Goal: Task Accomplishment & Management: Use online tool/utility

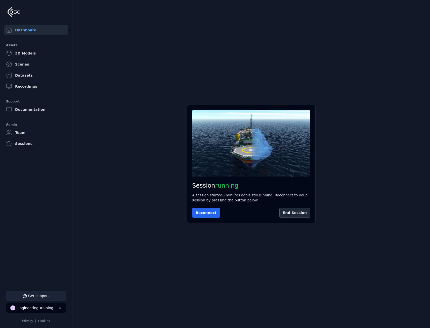
click at [45, 292] on button "Get support" at bounding box center [36, 296] width 60 height 10
click at [424, 6] on icon at bounding box center [424, 6] width 4 height 4
click at [41, 293] on button "Get support" at bounding box center [36, 296] width 60 height 10
click at [271, 29] on main "Session not started Press the button below to start your session. Once your ses…" at bounding box center [251, 164] width 358 height 328
click at [427, 6] on button at bounding box center [424, 6] width 10 height 10
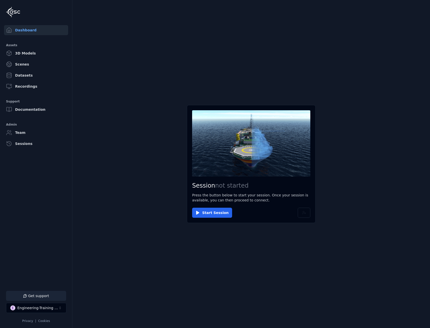
click at [54, 299] on button "Get support" at bounding box center [36, 296] width 60 height 10
click at [153, 289] on main "Session not started Press the button below to start your session. Once your ses…" at bounding box center [251, 164] width 358 height 328
click at [422, 9] on button at bounding box center [424, 6] width 10 height 10
click at [45, 297] on button "Get support" at bounding box center [36, 296] width 60 height 10
click at [177, 271] on main "Session not started Press the button below to start your session. Once your ses…" at bounding box center [251, 164] width 358 height 328
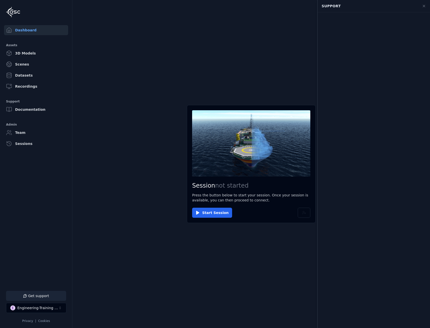
click at [47, 293] on button "Get support" at bounding box center [36, 296] width 60 height 10
click at [41, 296] on button "Get support" at bounding box center [36, 296] width 60 height 10
click at [121, 271] on main "Session not started Press the button below to start your session. Once your ses…" at bounding box center [251, 164] width 358 height 328
drag, startPoint x: 121, startPoint y: 271, endPoint x: 118, endPoint y: 276, distance: 6.2
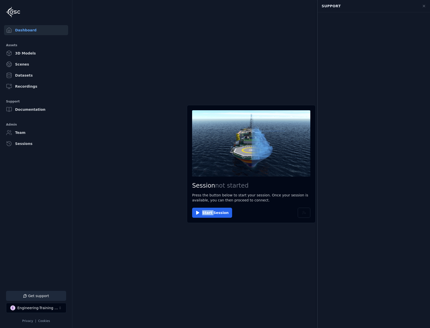
click at [118, 276] on main "Session not started Press the button below to start your session. Once your ses…" at bounding box center [251, 164] width 358 height 328
click at [57, 298] on button "Get support" at bounding box center [36, 296] width 60 height 10
click at [47, 310] on div "Engineering-Training (SSO Staging)" at bounding box center [37, 308] width 41 height 5
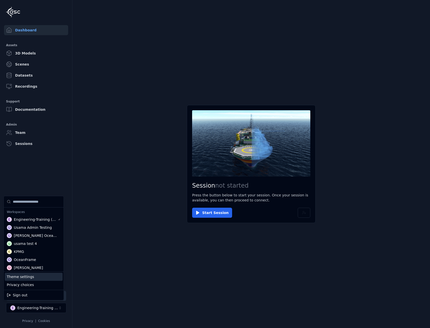
click at [45, 280] on div "Theme settings" at bounding box center [34, 277] width 58 height 8
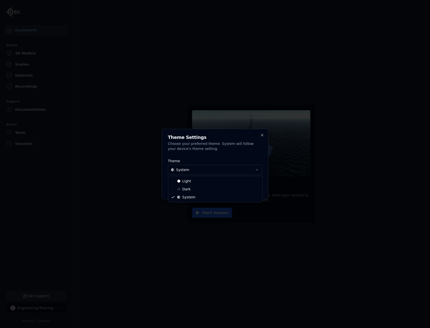
click at [230, 173] on body "Support Dashboard Assets 3D Models Scenes Datasets Recordings Support Documenta…" at bounding box center [215, 164] width 430 height 328
click at [216, 171] on body "Support Dashboard Assets 3D Models Scenes Datasets Recordings Support Documenta…" at bounding box center [215, 164] width 430 height 328
click at [241, 191] on button "Save Changes" at bounding box center [245, 188] width 33 height 10
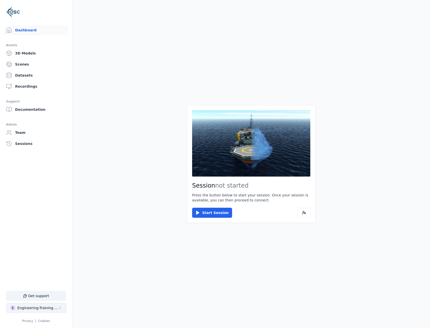
click at [35, 312] on button "E Engineering-Training (SSO Staging)" at bounding box center [36, 308] width 60 height 10
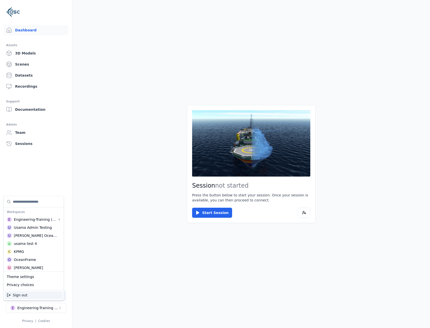
click at [176, 283] on html "Support Dashboard Assets 3D Models Scenes Datasets Recordings Support Documenta…" at bounding box center [215, 164] width 430 height 328
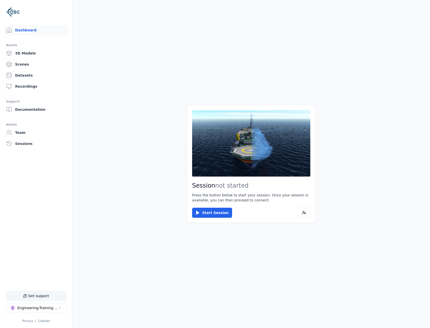
click at [51, 295] on button "Get support" at bounding box center [36, 296] width 60 height 10
click at [100, 239] on main "Session not started Press the button below to start your session. Once your ses…" at bounding box center [251, 164] width 358 height 328
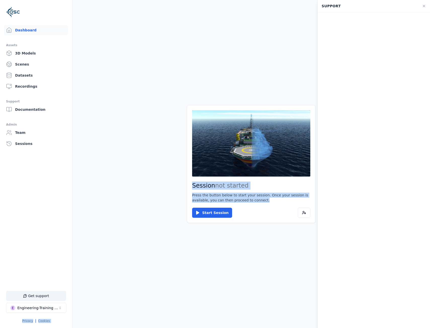
drag, startPoint x: 77, startPoint y: 305, endPoint x: 59, endPoint y: 314, distance: 20.4
click at [59, 314] on div "Dashboard Assets 3D Models Scenes Datasets Recordings Support Documentation Adm…" at bounding box center [215, 164] width 430 height 328
drag, startPoint x: 59, startPoint y: 314, endPoint x: 196, endPoint y: 295, distance: 138.1
click at [196, 295] on main "Session not started Press the button below to start your session. Once your ses…" at bounding box center [251, 164] width 358 height 328
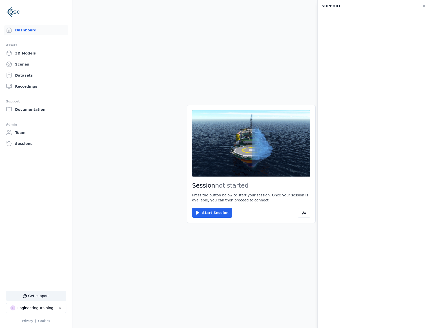
click at [163, 241] on main "Session not started Press the button below to start your session. Once your ses…" at bounding box center [251, 164] width 358 height 328
click at [45, 304] on button "E Engineering-Training (SSO Staging)" at bounding box center [36, 308] width 60 height 10
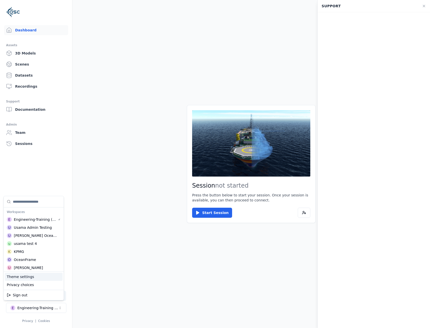
click at [41, 279] on div "Theme settings" at bounding box center [34, 277] width 58 height 8
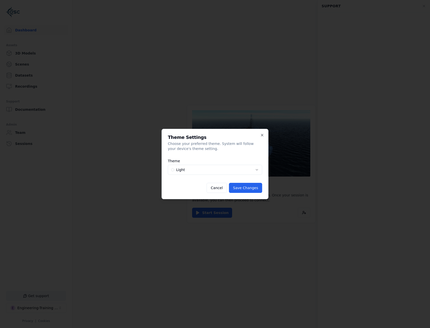
click at [179, 172] on body "Support Dashboard Assets 3D Models Scenes Datasets Recordings Support Documenta…" at bounding box center [215, 164] width 430 height 328
click at [247, 189] on button "Save Changes" at bounding box center [245, 188] width 33 height 10
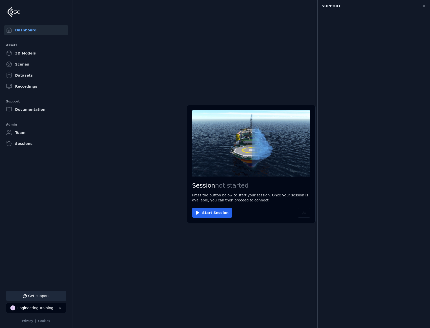
click at [102, 276] on main "Session not started Press the button below to start your session. Once your ses…" at bounding box center [251, 164] width 358 height 328
click at [426, 7] on button at bounding box center [424, 6] width 10 height 10
click at [53, 293] on button "Get support" at bounding box center [36, 296] width 60 height 10
click at [303, 303] on main "Session not started Press the button below to start your session. Once your ses…" at bounding box center [251, 164] width 358 height 328
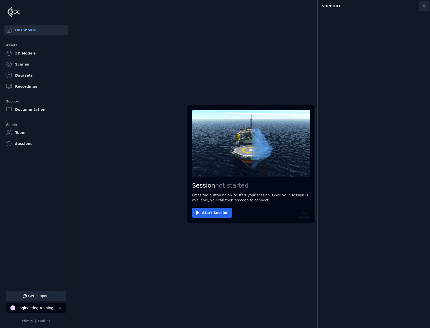
click at [427, 7] on button at bounding box center [424, 6] width 10 height 10
click at [21, 293] on button "Get support" at bounding box center [36, 296] width 60 height 10
click at [424, 7] on icon at bounding box center [424, 6] width 2 height 2
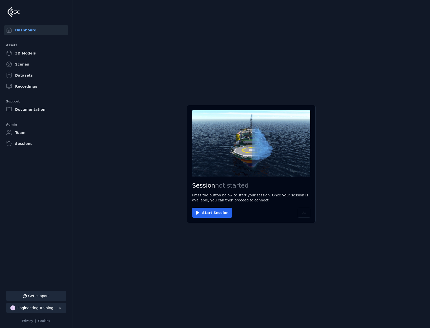
click at [40, 304] on button "E Engineering-Training (SSO Staging)" at bounding box center [36, 308] width 60 height 10
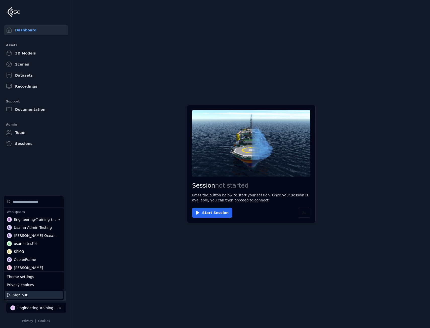
click at [26, 294] on div "Sign out" at bounding box center [34, 295] width 58 height 8
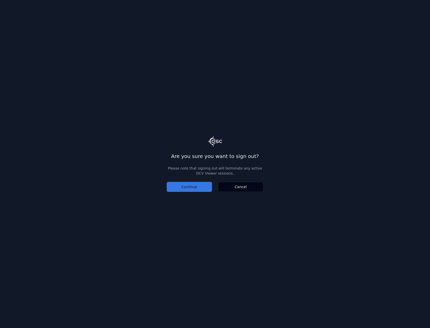
click at [194, 184] on button "Continue" at bounding box center [189, 187] width 45 height 10
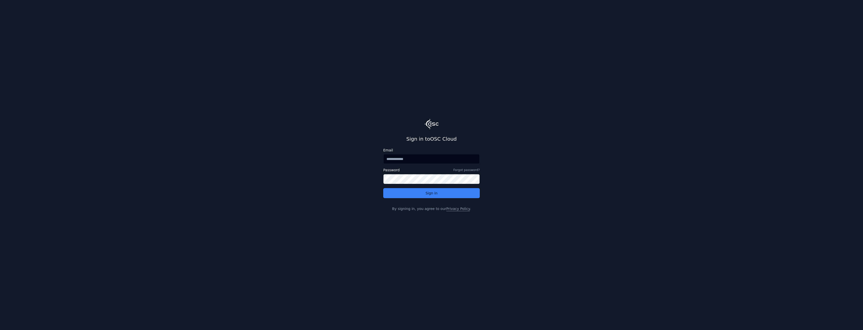
drag, startPoint x: 0, startPoint y: 0, endPoint x: 427, endPoint y: 160, distance: 456.1
click at [427, 160] on input "Email" at bounding box center [431, 159] width 97 height 10
type input "**********"
click at [434, 189] on button "Sign in" at bounding box center [431, 193] width 97 height 10
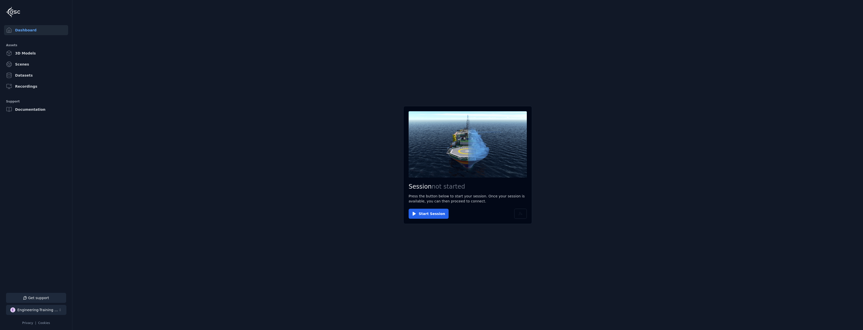
click at [51, 307] on button "E Engineering-Training (SSO Staging)" at bounding box center [36, 310] width 60 height 10
type input "**"
click at [38, 295] on div "R Replay" at bounding box center [34, 297] width 58 height 8
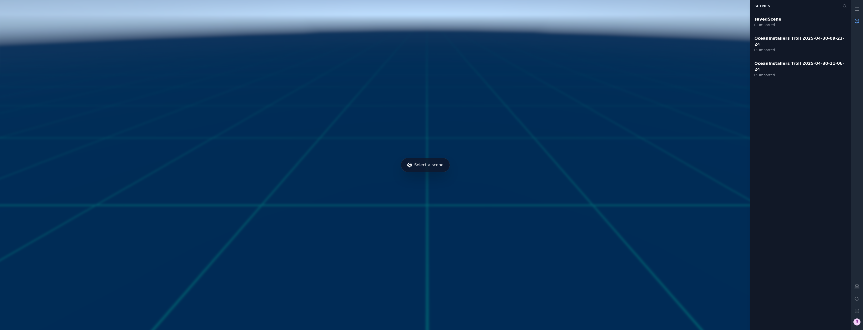
click at [859, 318] on button "R" at bounding box center [857, 322] width 12 height 10
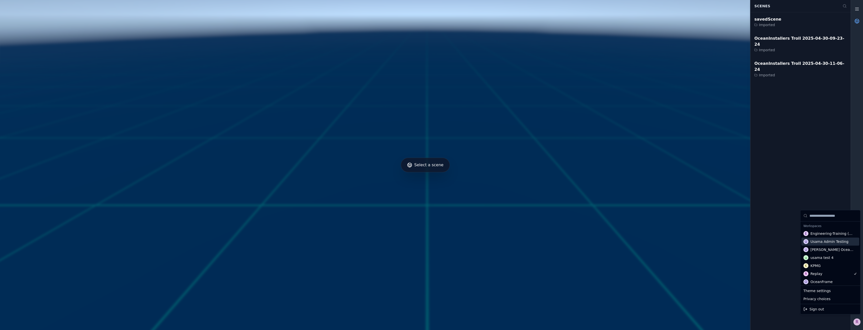
click at [818, 123] on div at bounding box center [425, 165] width 855 height 334
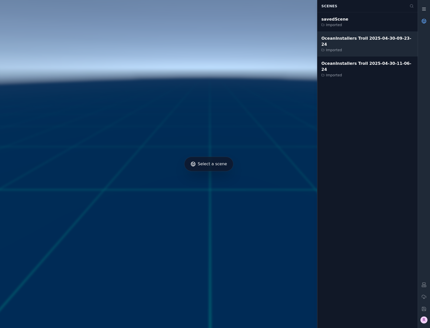
click at [350, 40] on div "OceanInstallers Troll 2025-04-30-09-23-24" at bounding box center [367, 41] width 92 height 12
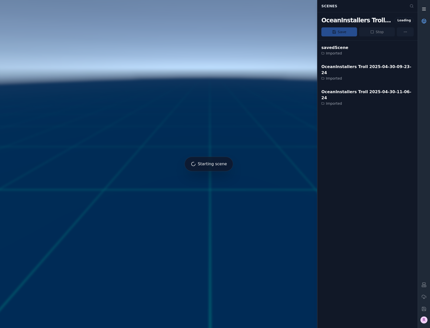
click at [425, 9] on line at bounding box center [423, 9] width 3 height 0
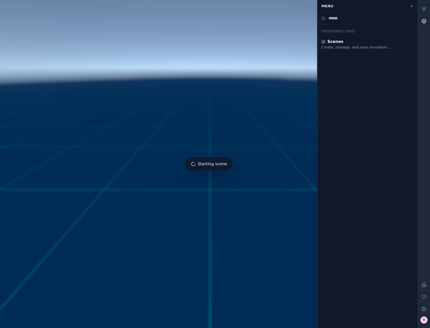
click at [425, 9] on icon at bounding box center [423, 9] width 5 height 5
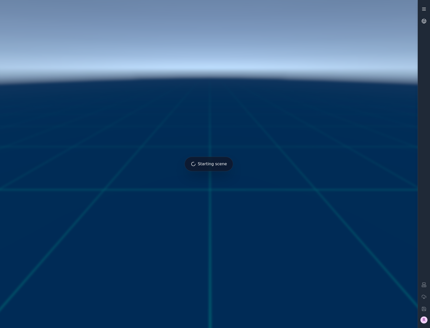
click at [425, 9] on icon at bounding box center [423, 9] width 5 height 5
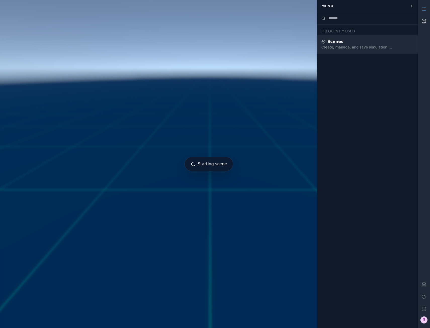
click at [374, 51] on div "Scenes Create, manage, and save simulation scenes" at bounding box center [367, 44] width 100 height 19
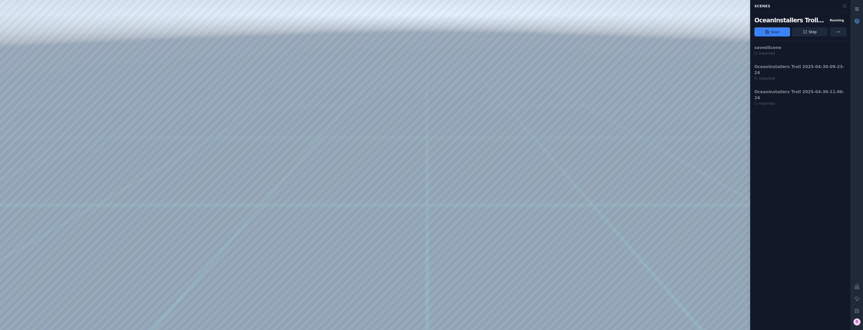
click at [859, 21] on icon at bounding box center [857, 21] width 5 height 5
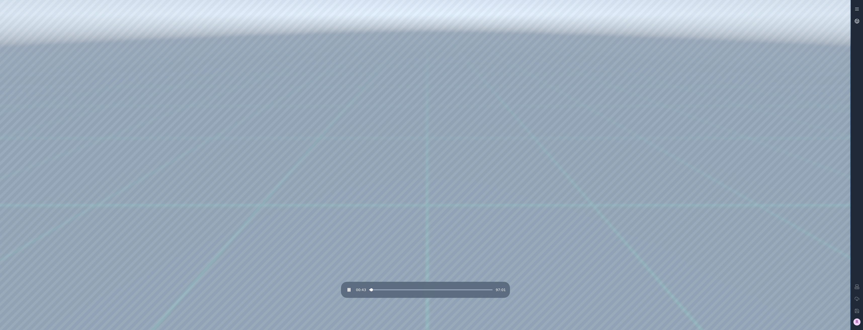
drag, startPoint x: 656, startPoint y: 112, endPoint x: 370, endPoint y: 111, distance: 285.9
click at [402, 292] on div "00:44 97:01" at bounding box center [425, 290] width 161 height 8
click at [402, 290] on span at bounding box center [430, 290] width 123 height 1
drag, startPoint x: 496, startPoint y: 179, endPoint x: 548, endPoint y: 178, distance: 51.6
drag, startPoint x: 540, startPoint y: 177, endPoint x: 467, endPoint y: 174, distance: 72.8
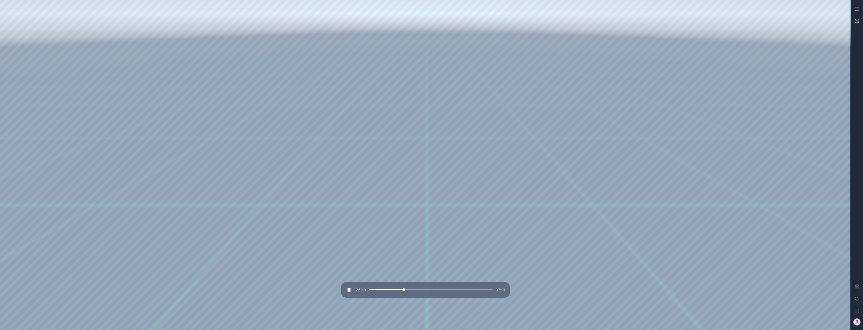
drag, startPoint x: 480, startPoint y: 180, endPoint x: 626, endPoint y: 193, distance: 146.2
drag, startPoint x: 463, startPoint y: 202, endPoint x: 483, endPoint y: 132, distance: 72.9
drag, startPoint x: 328, startPoint y: 226, endPoint x: 335, endPoint y: 229, distance: 7.9
drag, startPoint x: 344, startPoint y: 201, endPoint x: 346, endPoint y: 204, distance: 4.0
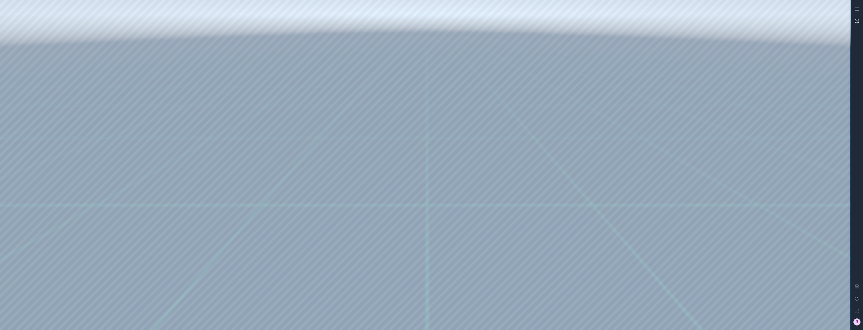
click at [857, 300] on icon at bounding box center [856, 301] width 1 height 2
click at [857, 9] on line at bounding box center [856, 9] width 3 height 0
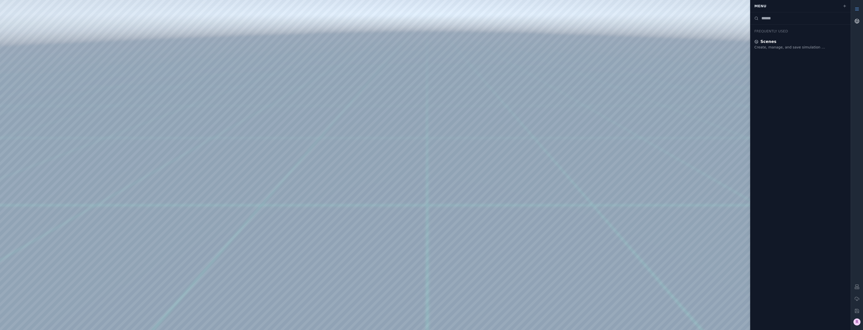
click at [857, 9] on line at bounding box center [856, 9] width 3 height 0
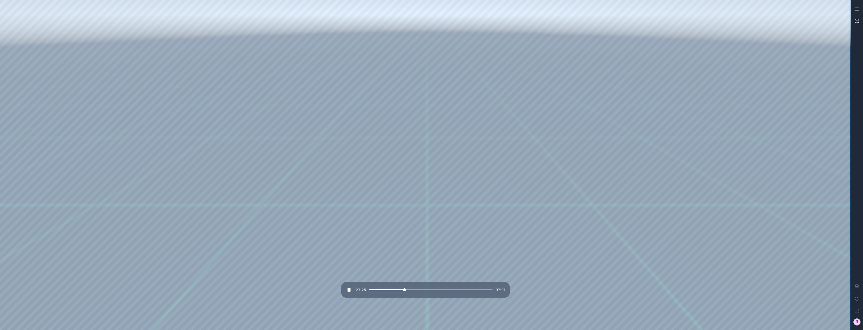
click at [845, 2] on div at bounding box center [425, 165] width 851 height 330
click at [845, 5] on div at bounding box center [425, 165] width 851 height 330
click at [846, 5] on div at bounding box center [425, 165] width 851 height 330
click at [692, 16] on div at bounding box center [425, 165] width 851 height 330
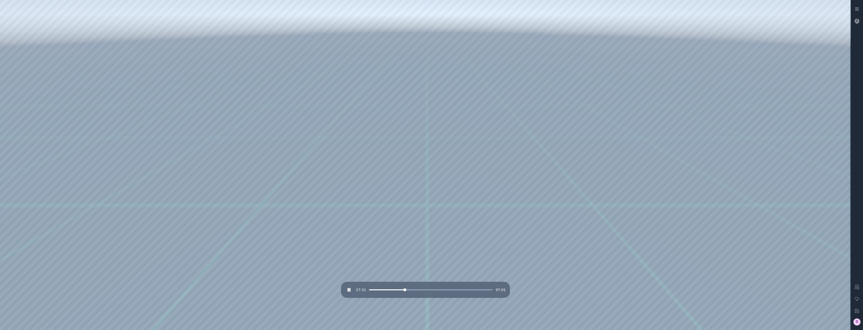
drag, startPoint x: 714, startPoint y: 17, endPoint x: 706, endPoint y: 1, distance: 17.9
click at [708, 6] on div at bounding box center [425, 165] width 851 height 330
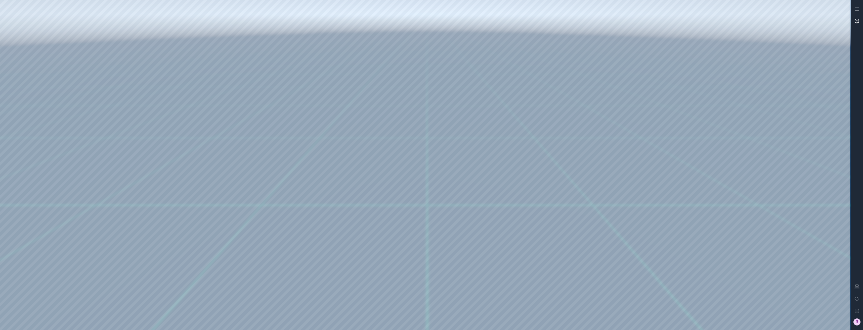
click at [859, 15] on link at bounding box center [857, 21] width 12 height 12
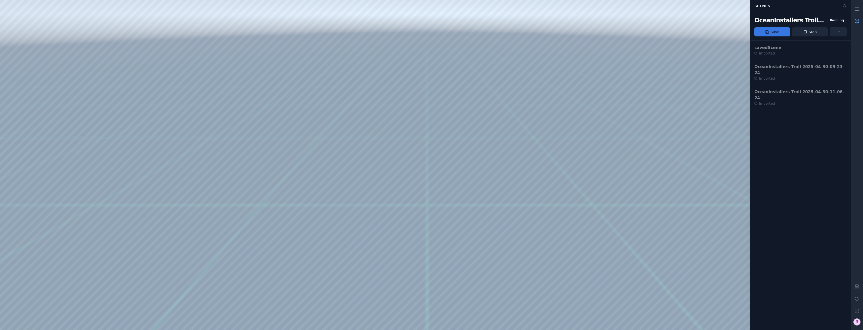
click at [784, 32] on button "Save" at bounding box center [772, 31] width 36 height 9
click at [774, 31] on button "Save" at bounding box center [772, 31] width 36 height 9
click at [843, 33] on html "Support 27:58 97:01 Scenes OceanInstallers Troll 2025-04-30-09-23-24 Running Sa…" at bounding box center [431, 165] width 863 height 330
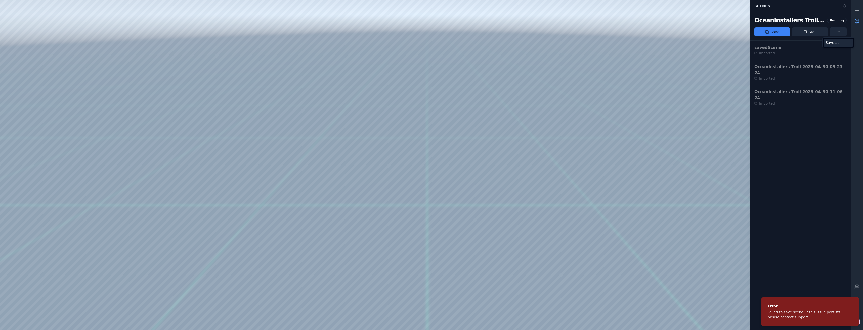
click at [843, 39] on div "Save as..." at bounding box center [839, 43] width 30 height 8
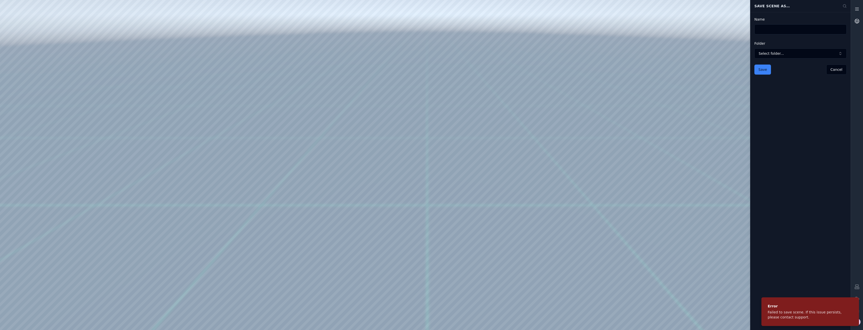
click at [825, 30] on input "Name" at bounding box center [800, 29] width 92 height 10
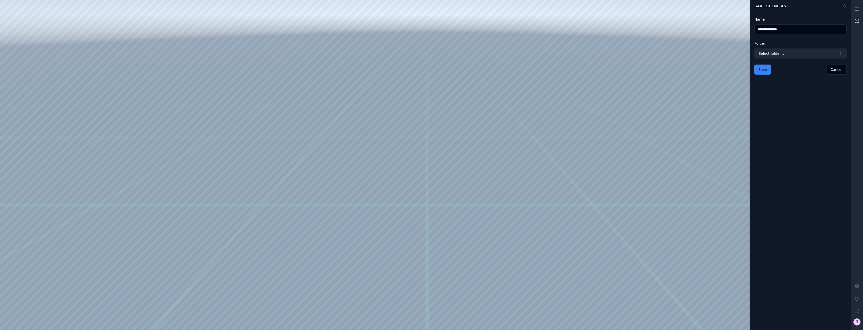
type input "**********"
click at [815, 56] on button "Select folder..." at bounding box center [800, 54] width 92 height 10
click at [808, 80] on div "Imported" at bounding box center [800, 76] width 91 height 8
click at [757, 67] on button "Save" at bounding box center [762, 70] width 17 height 10
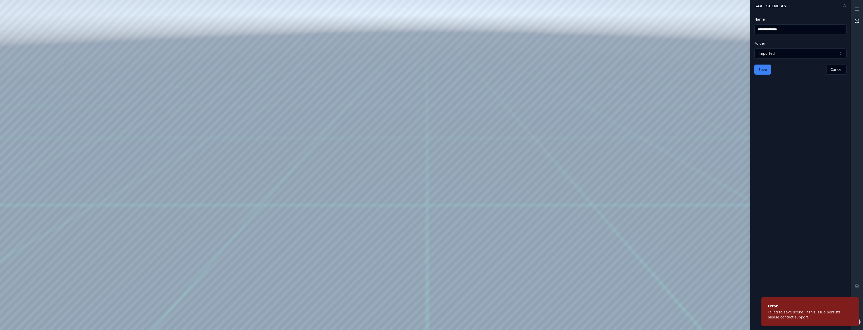
click at [857, 22] on icon at bounding box center [857, 21] width 5 height 5
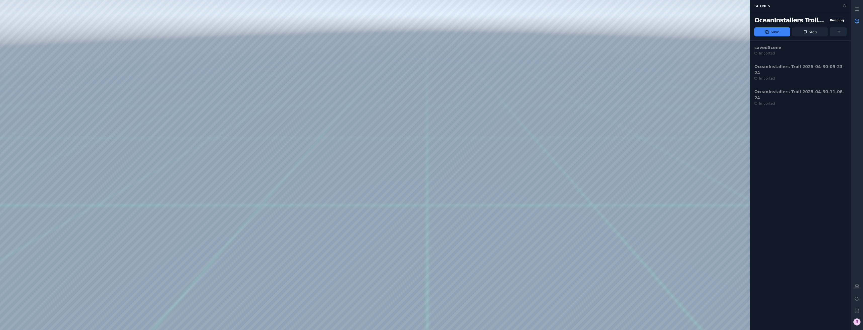
click at [823, 30] on button "Stop" at bounding box center [810, 31] width 36 height 9
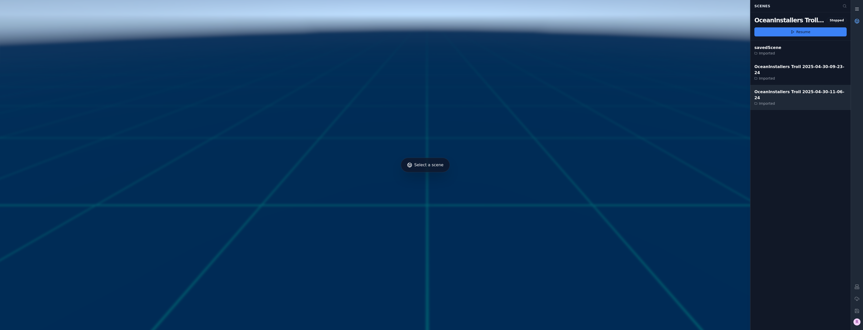
click at [807, 101] on div "Imported" at bounding box center [800, 103] width 92 height 5
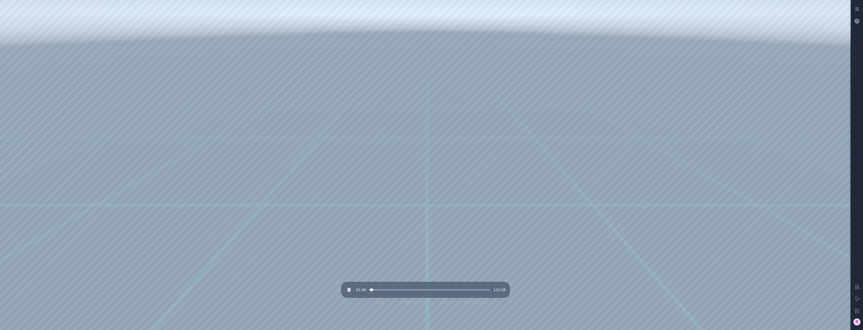
click at [374, 291] on div "01:08 132:08" at bounding box center [425, 290] width 161 height 8
click at [375, 289] on div "01:08 132:08" at bounding box center [425, 290] width 161 height 8
click at [378, 289] on span at bounding box center [379, 290] width 3 height 3
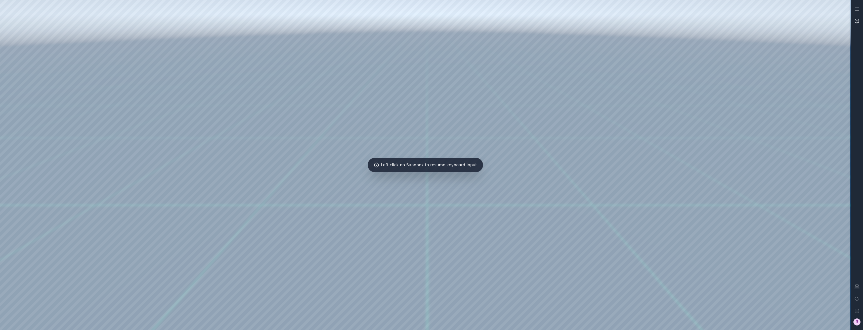
click at [410, 160] on div at bounding box center [425, 165] width 851 height 330
click at [860, 24] on link at bounding box center [857, 21] width 12 height 12
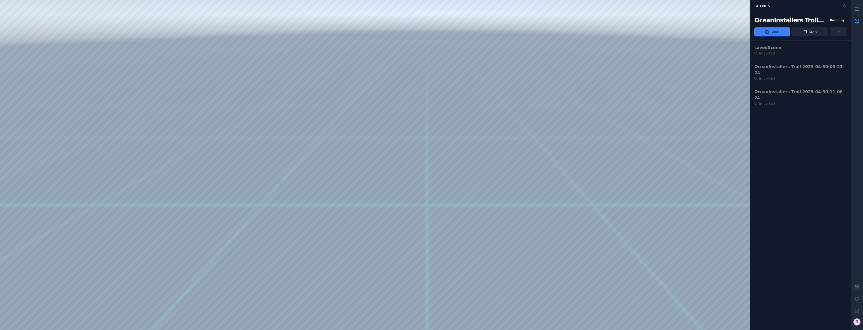
click at [862, 322] on button "R" at bounding box center [857, 322] width 12 height 10
click at [861, 321] on html "Support 10:06 132:08 Scenes OceanInstallers Troll 2025-04-30-11-06-24 Running S…" at bounding box center [431, 165] width 863 height 330
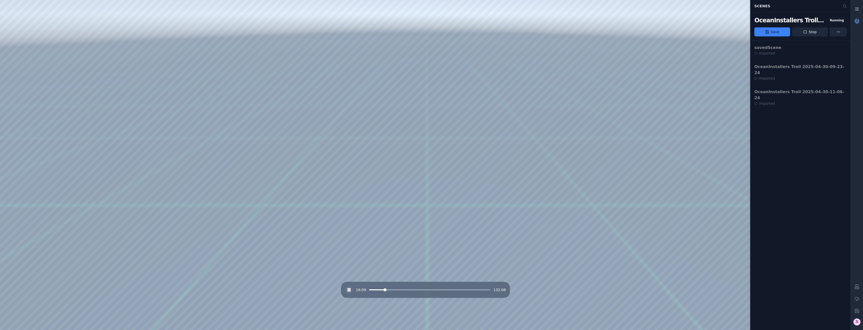
click at [346, 290] on button at bounding box center [349, 290] width 8 height 8
click at [351, 289] on icon at bounding box center [349, 290] width 5 height 5
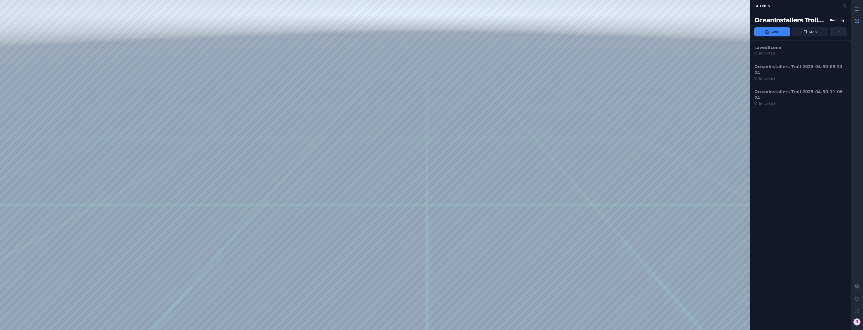
click at [821, 32] on button "Stop" at bounding box center [810, 31] width 36 height 9
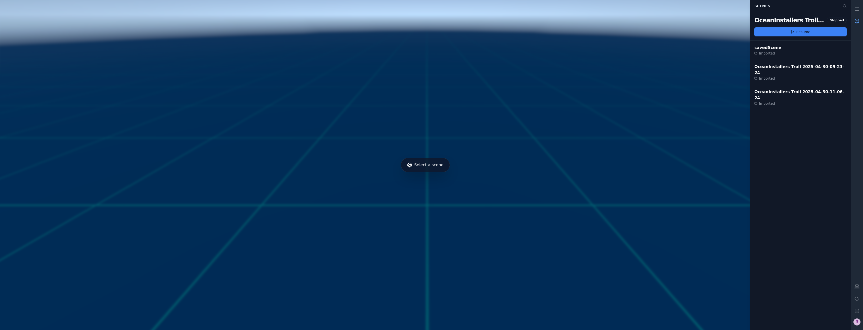
click at [857, 323] on div "R" at bounding box center [857, 322] width 7 height 7
click at [834, 236] on div "Engineering-Training (SSO Staging)" at bounding box center [833, 233] width 44 height 5
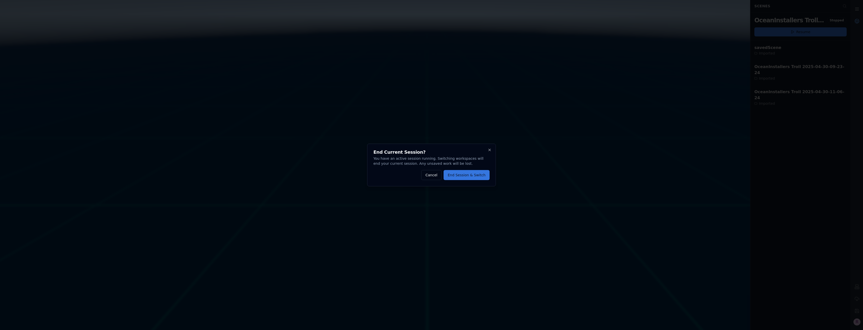
click at [471, 176] on button "End Session & Switch" at bounding box center [467, 175] width 46 height 10
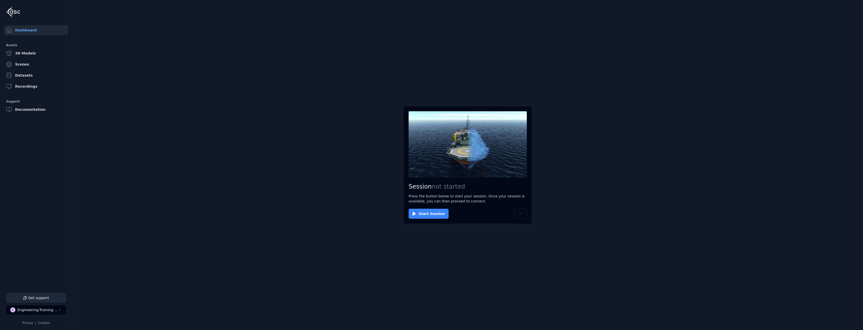
click at [434, 216] on button "Start Session" at bounding box center [429, 214] width 40 height 10
click at [412, 213] on button "Connect" at bounding box center [420, 214] width 23 height 10
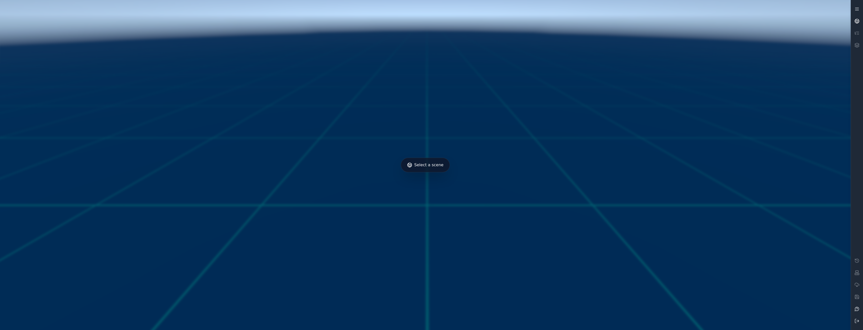
click at [861, 17] on link at bounding box center [857, 21] width 12 height 12
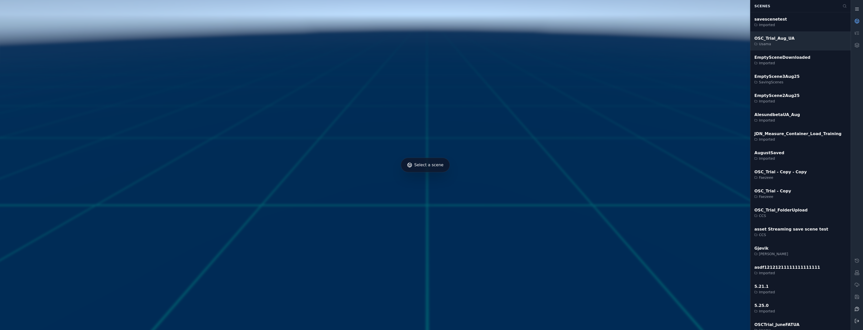
click at [829, 39] on div "OSC_Trial_Aug_UA Usama" at bounding box center [800, 40] width 100 height 19
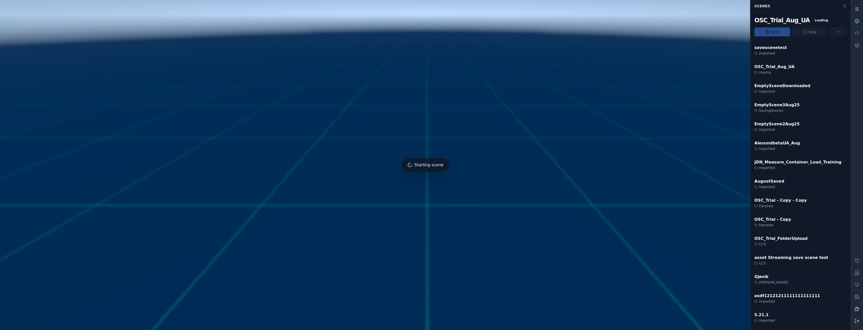
click at [858, 20] on circle at bounding box center [857, 21] width 4 height 4
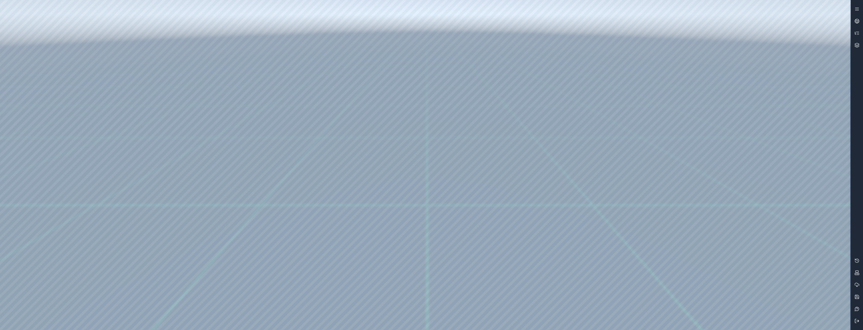
click at [856, 322] on icon at bounding box center [857, 321] width 5 height 5
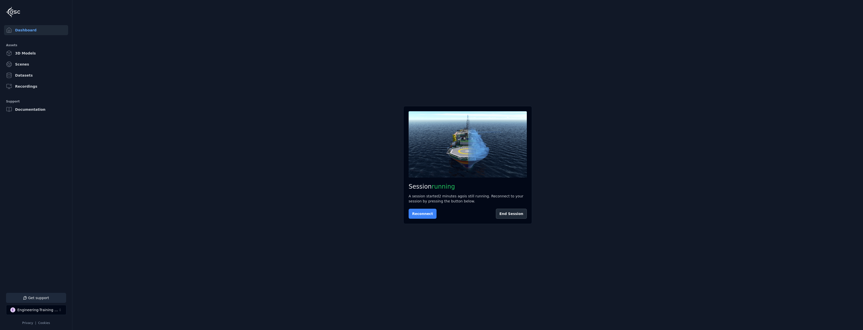
click at [423, 214] on button "Reconnect" at bounding box center [423, 214] width 28 height 10
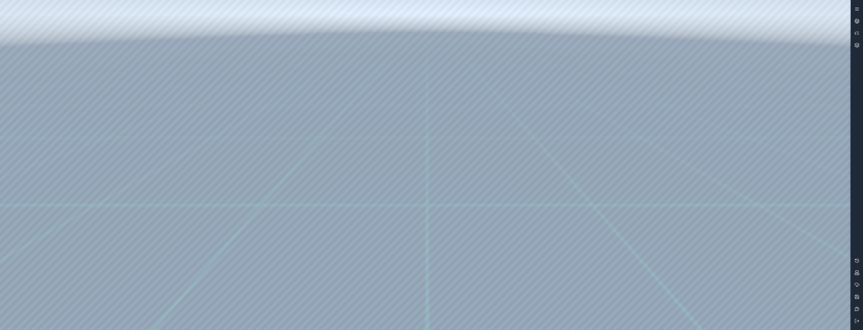
click at [858, 9] on icon at bounding box center [857, 9] width 5 height 5
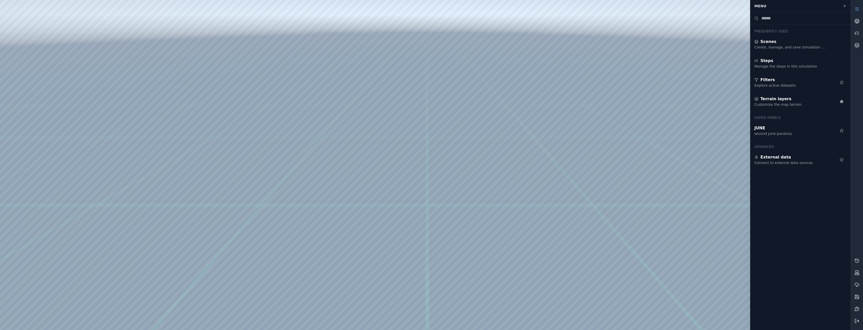
click at [856, 318] on button at bounding box center [857, 321] width 12 height 12
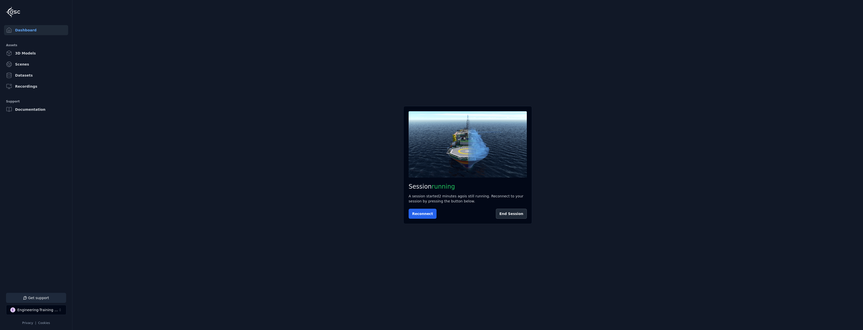
click at [41, 309] on div "Engineering-Training (SSO Staging)" at bounding box center [37, 310] width 41 height 5
click at [515, 213] on html "Support Dashboard Assets 3D Models Scenes Datasets Recordings Support Documenta…" at bounding box center [431, 165] width 863 height 330
click at [520, 216] on button "End Session" at bounding box center [511, 214] width 31 height 10
